Goal: Information Seeking & Learning: Learn about a topic

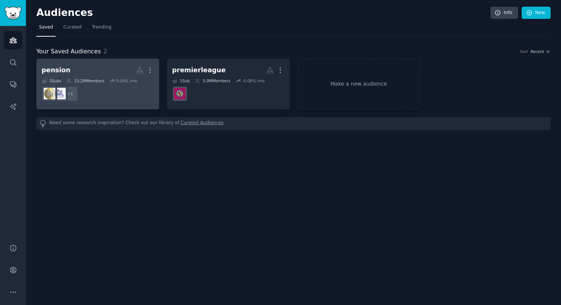
click at [83, 93] on dd "+ 1" at bounding box center [98, 93] width 112 height 21
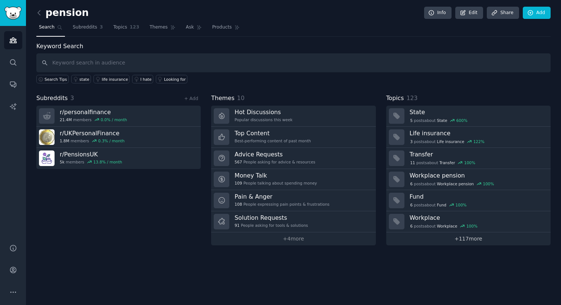
click at [473, 238] on link "+ 117 more" at bounding box center [468, 239] width 164 height 13
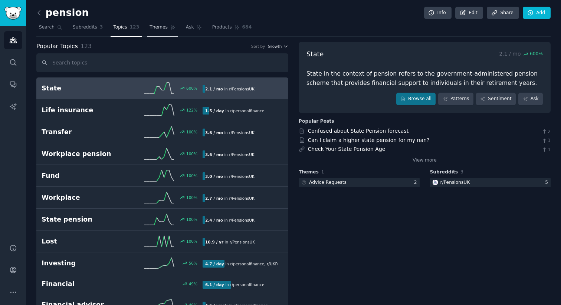
click at [158, 25] on span "Themes" at bounding box center [158, 27] width 18 height 7
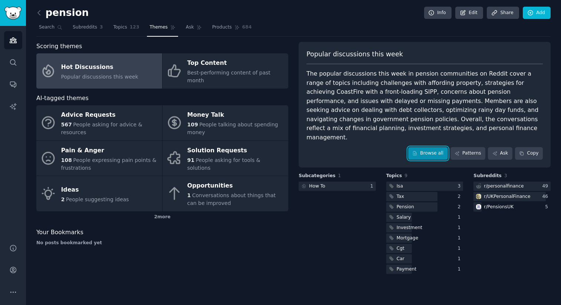
click at [414, 148] on link "Browse all" at bounding box center [428, 153] width 40 height 13
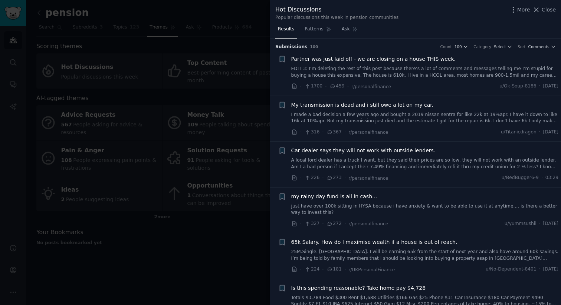
click at [557, 13] on div "Hot Discussions Popular discussions this week in pension communities More Close" at bounding box center [415, 11] width 291 height 23
click at [553, 13] on span "Close" at bounding box center [548, 10] width 14 height 8
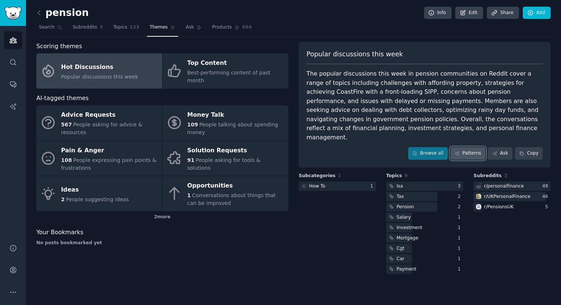
click at [475, 147] on link "Patterns" at bounding box center [467, 153] width 35 height 13
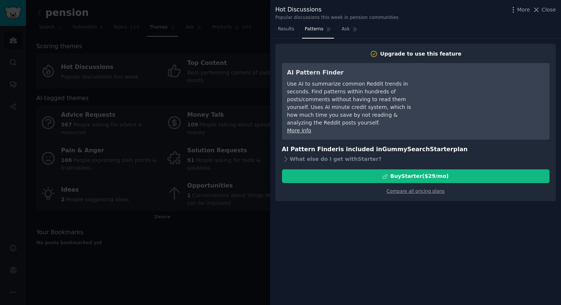
click at [252, 39] on div at bounding box center [280, 152] width 561 height 305
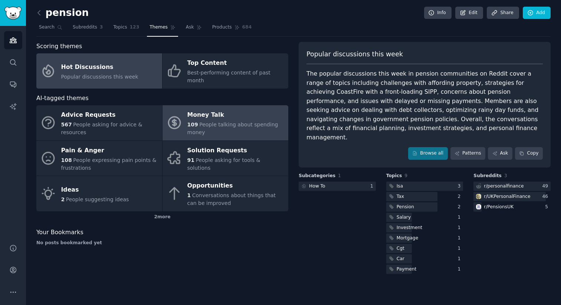
click at [244, 112] on div "Money Talk" at bounding box center [235, 115] width 97 height 12
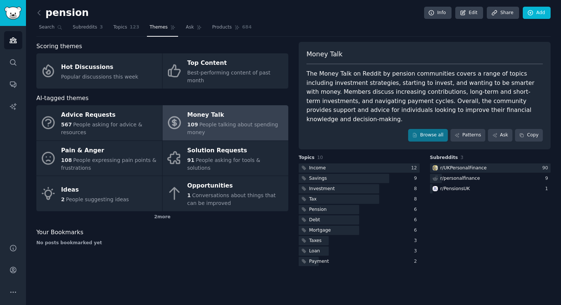
click at [264, 94] on div "AI-tagged themes" at bounding box center [162, 98] width 252 height 9
click at [77, 28] on span "Subreddits" at bounding box center [85, 27] width 24 height 7
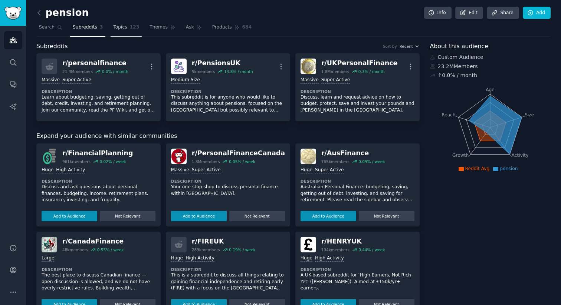
click at [126, 27] on span "Topics" at bounding box center [120, 27] width 14 height 7
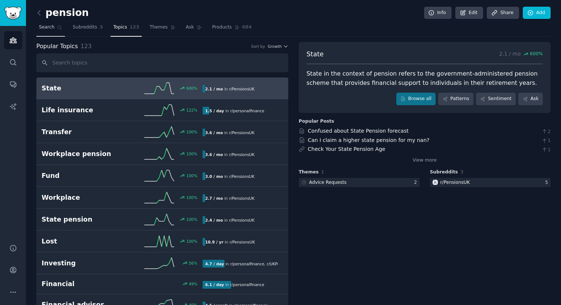
click at [46, 25] on span "Search" at bounding box center [47, 27] width 16 height 7
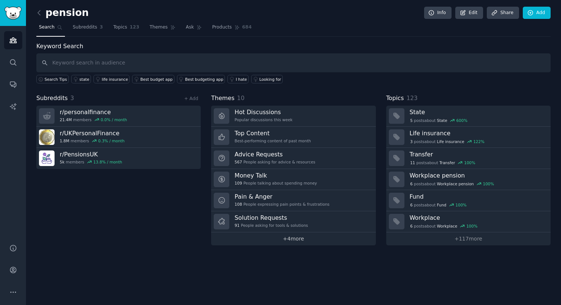
click at [300, 238] on link "+ 4 more" at bounding box center [293, 239] width 164 height 13
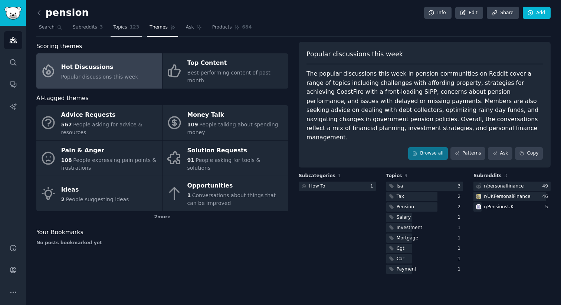
click at [124, 26] on span "Topics" at bounding box center [120, 27] width 14 height 7
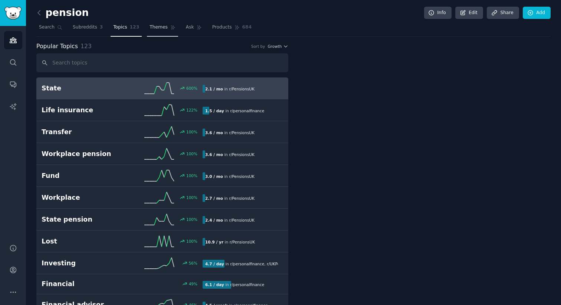
click at [157, 30] on span "Themes" at bounding box center [158, 27] width 18 height 7
